Goal: Check status: Check status

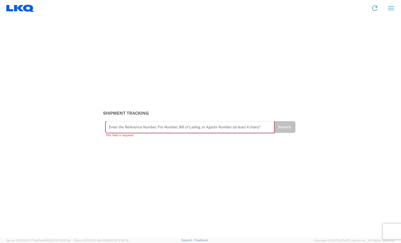
click at [167, 126] on input "text" at bounding box center [190, 126] width 162 height 9
type input "6"
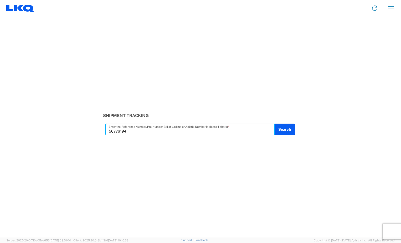
type input "56776194"
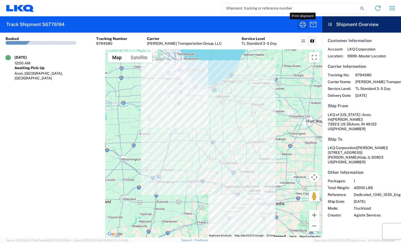
click at [303, 24] on icon "button" at bounding box center [302, 24] width 8 height 8
click at [268, 10] on input "search" at bounding box center [290, 8] width 136 height 10
click at [302, 24] on icon "button" at bounding box center [302, 24] width 8 height 8
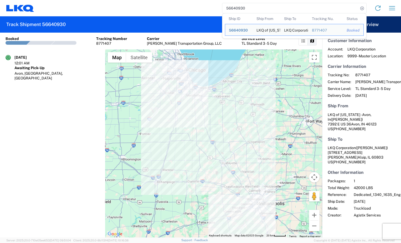
click at [246, 6] on input "56640930" at bounding box center [290, 8] width 136 height 10
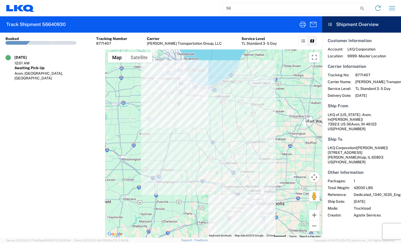
type input "5"
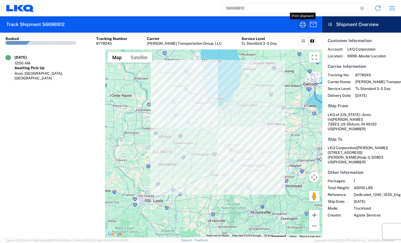
click at [302, 24] on icon "button" at bounding box center [302, 24] width 8 height 8
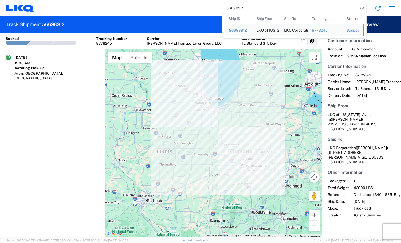
click at [255, 11] on input "56698912" at bounding box center [290, 8] width 136 height 10
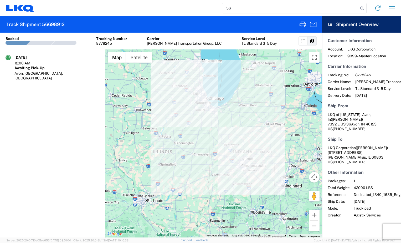
type input "5"
click at [269, 9] on input "search" at bounding box center [290, 8] width 136 height 10
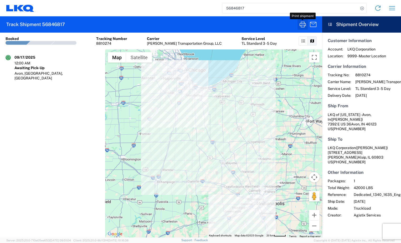
click at [300, 26] on icon "button" at bounding box center [302, 24] width 8 height 8
click at [245, 6] on input "56846817" at bounding box center [290, 8] width 136 height 10
type input "5"
click at [306, 23] on icon "button" at bounding box center [302, 24] width 8 height 8
click at [251, 8] on input "56789591" at bounding box center [290, 8] width 136 height 10
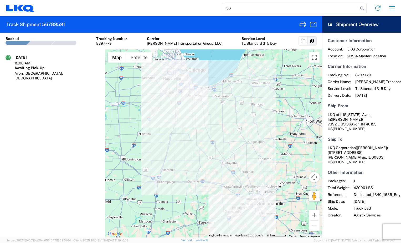
type input "5"
click at [250, 7] on input "search" at bounding box center [290, 8] width 136 height 10
click at [305, 23] on icon "button" at bounding box center [302, 25] width 6 height 6
click at [251, 11] on input "56860370" at bounding box center [290, 8] width 136 height 10
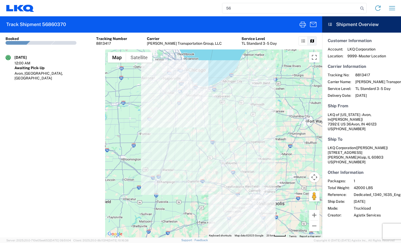
type input "5"
click at [303, 25] on icon "button" at bounding box center [302, 25] width 6 height 6
click at [249, 10] on input "56920088" at bounding box center [290, 8] width 136 height 10
type input "5"
click at [280, 6] on input "56712793" at bounding box center [290, 8] width 136 height 10
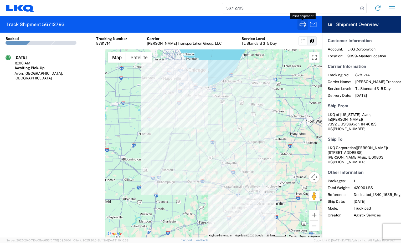
click at [304, 25] on icon "button" at bounding box center [302, 25] width 6 height 6
click at [256, 11] on input "56712793" at bounding box center [290, 8] width 136 height 10
type input "5"
type input "56934345"
click at [303, 24] on icon "button" at bounding box center [302, 24] width 8 height 8
